Goal: Information Seeking & Learning: Understand process/instructions

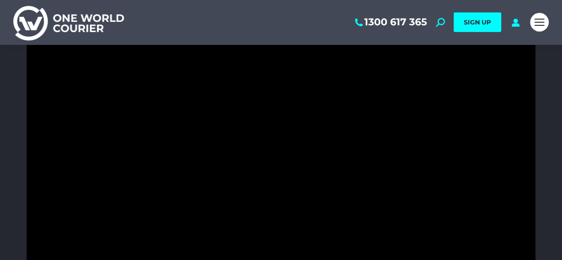
scroll to position [267, 0]
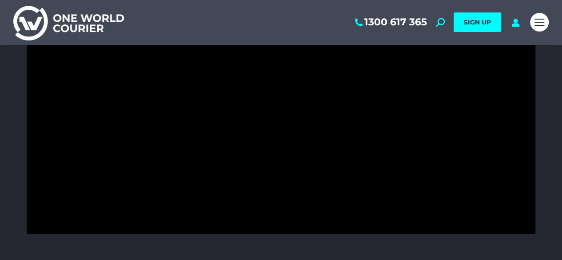
click at [108, 29] on img at bounding box center [68, 22] width 111 height 36
